Goal: Navigation & Orientation: Go to known website

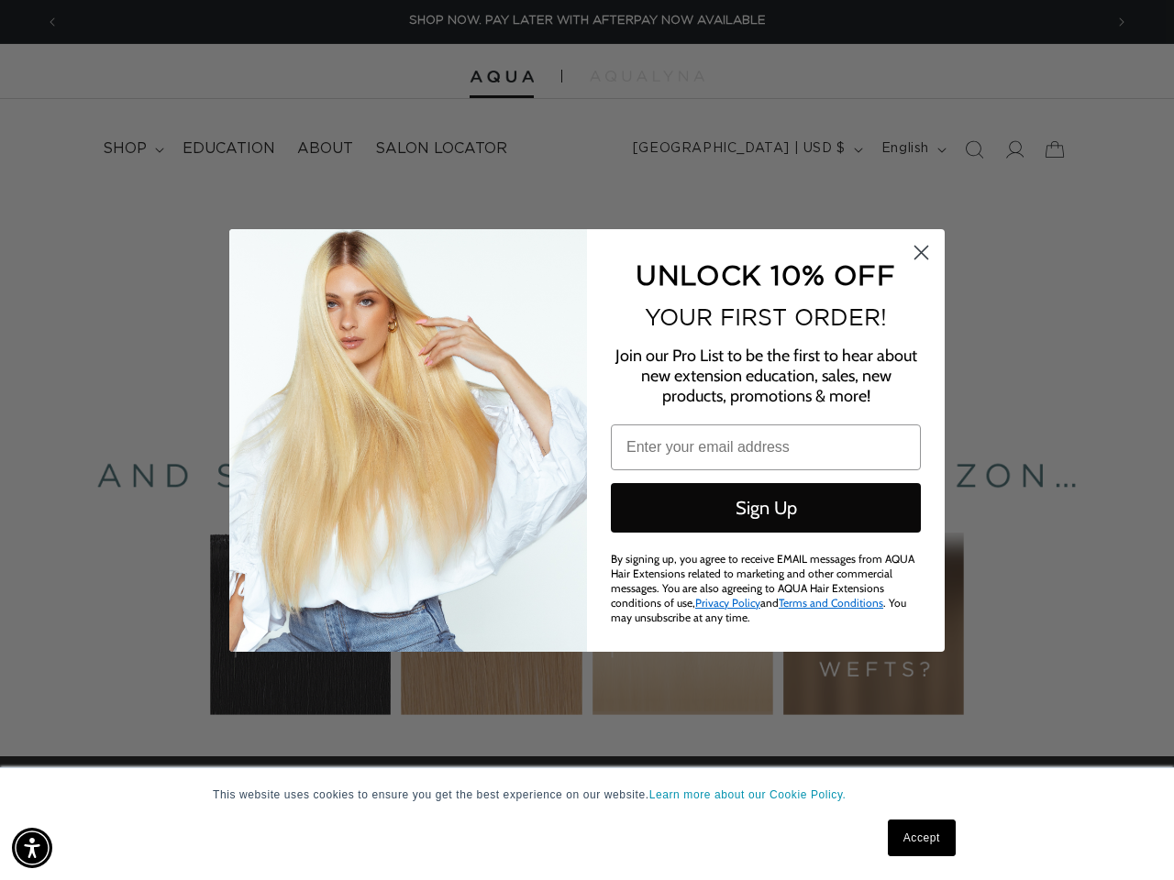
scroll to position [0, 2087]
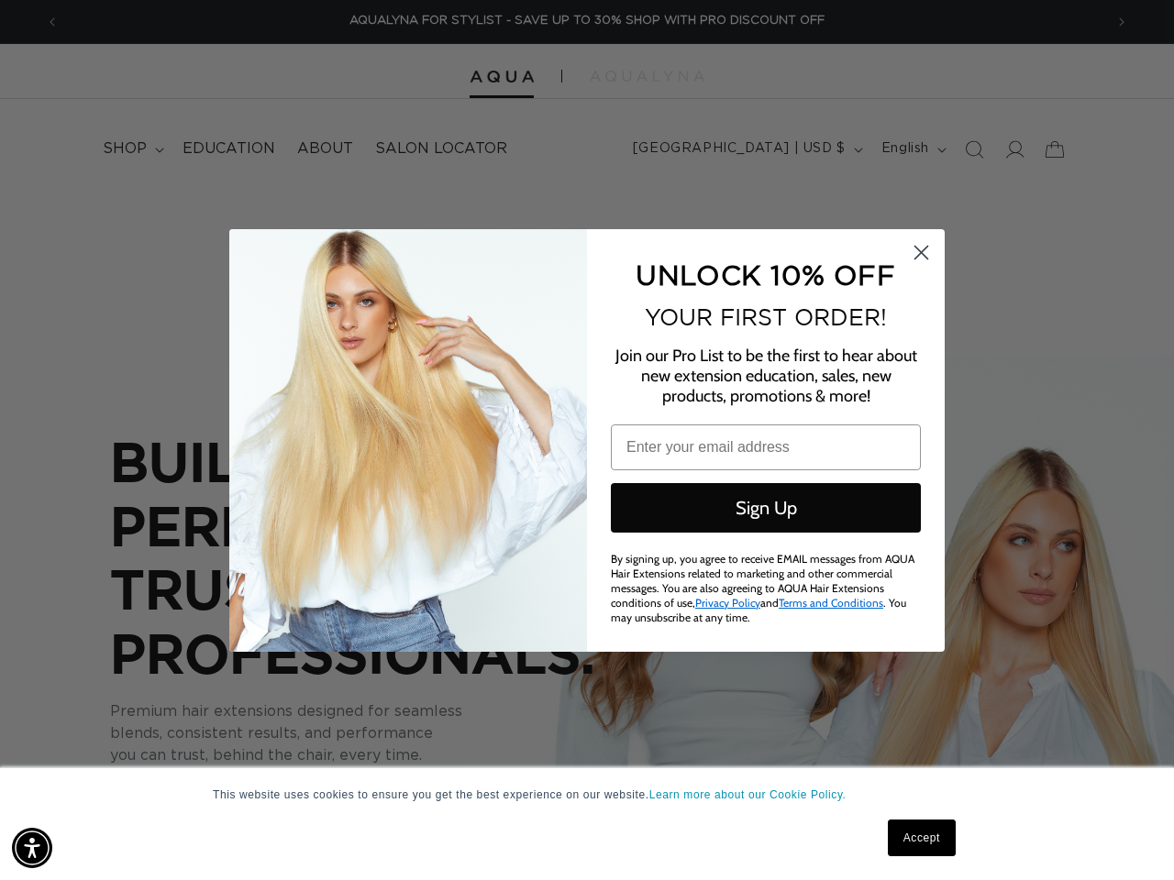
click at [587, 440] on div "UNLOCK 10% OFF YOUR FIRST ORDER! Join our Pro List to be the first to hear abou…" at bounding box center [756, 441] width 339 height 386
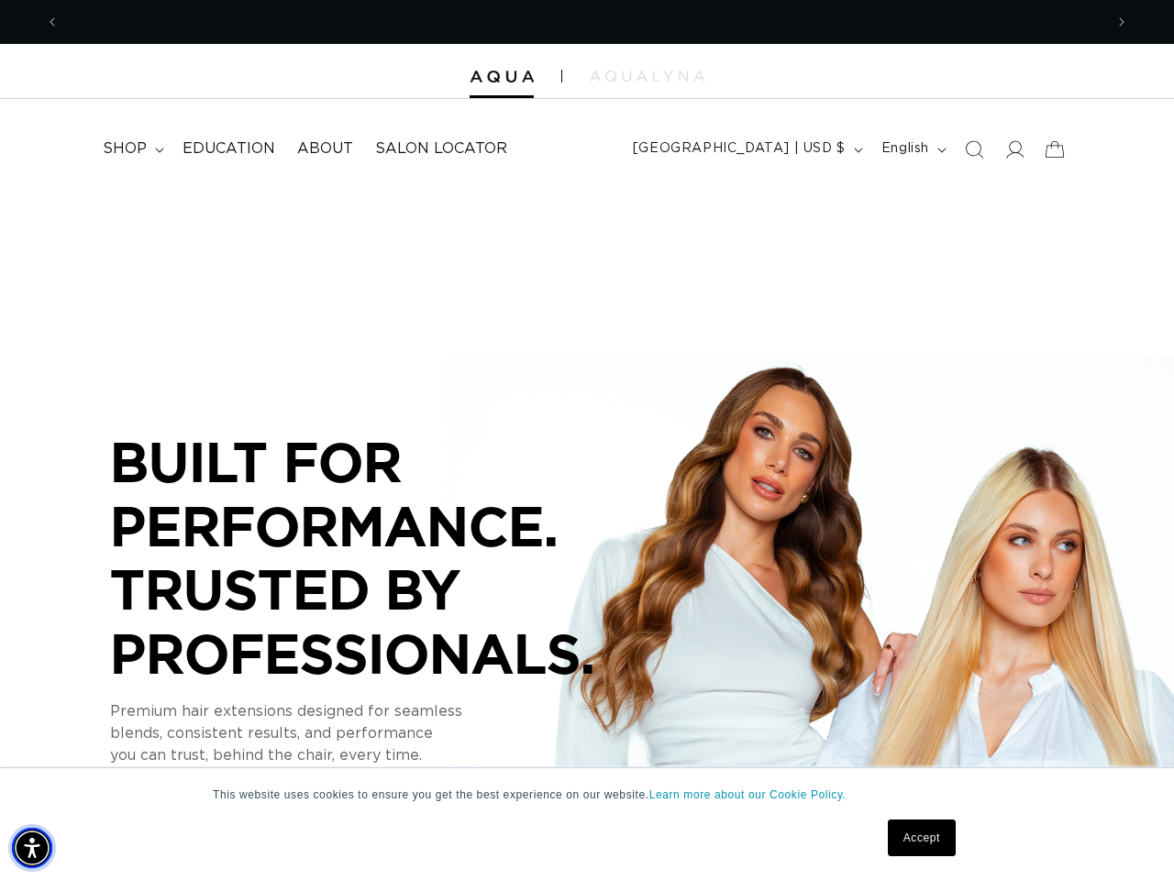
click at [32, 848] on img "Accessibility Menu" at bounding box center [32, 848] width 40 height 40
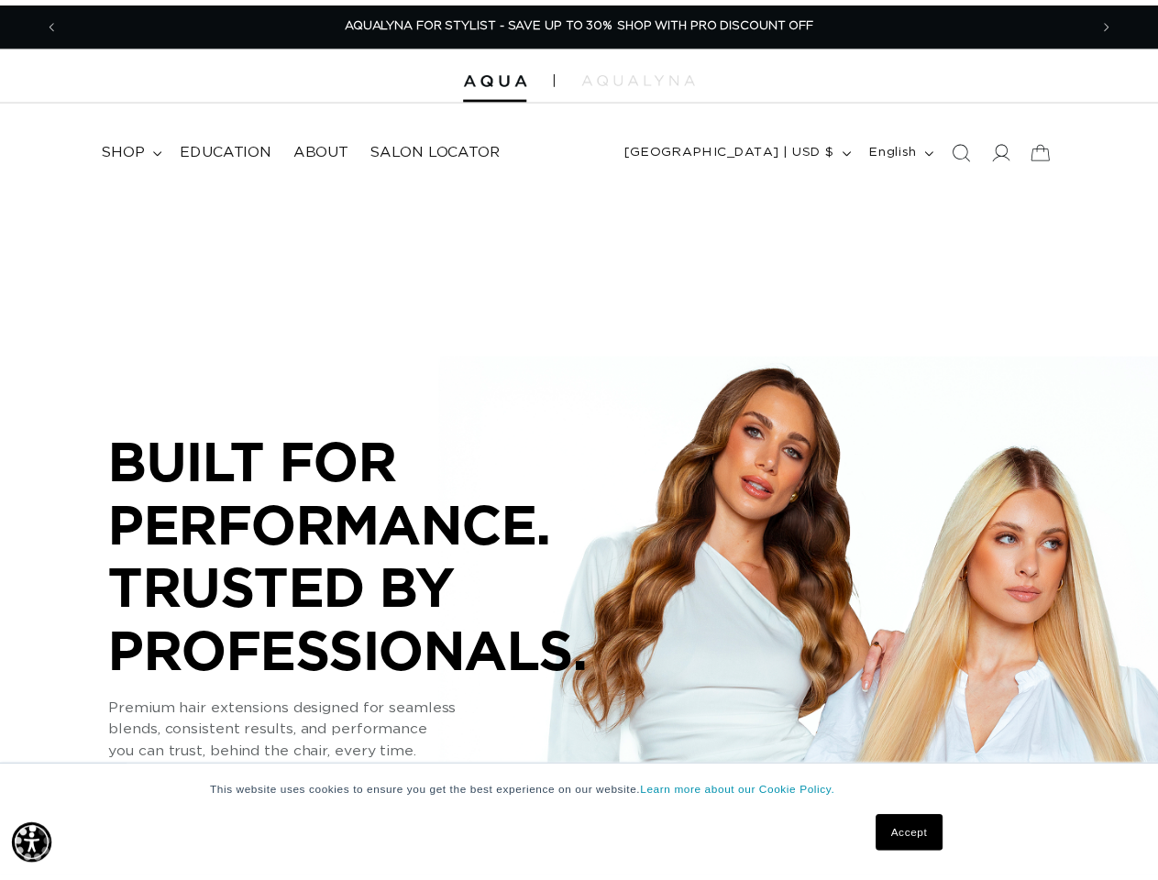
scroll to position [0, 0]
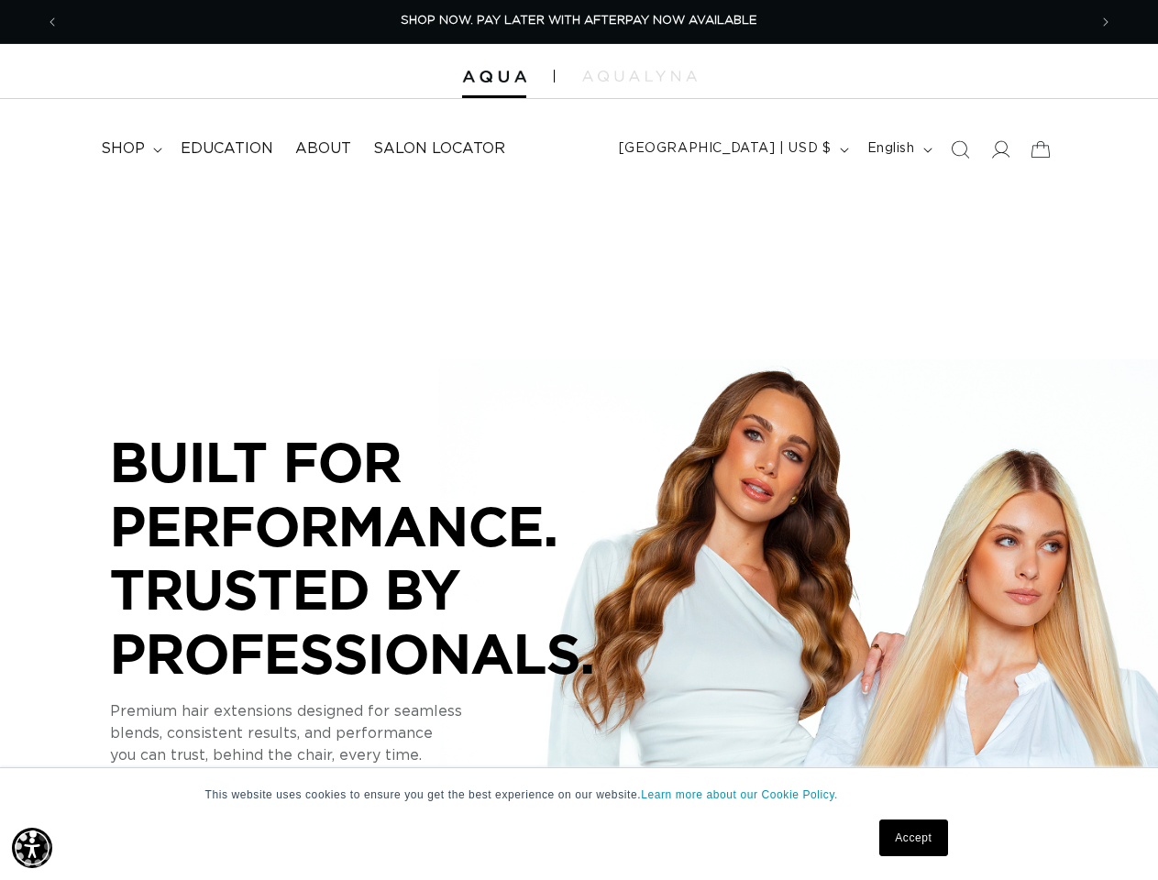
scroll to position [0, 2056]
